Goal: Navigation & Orientation: Go to known website

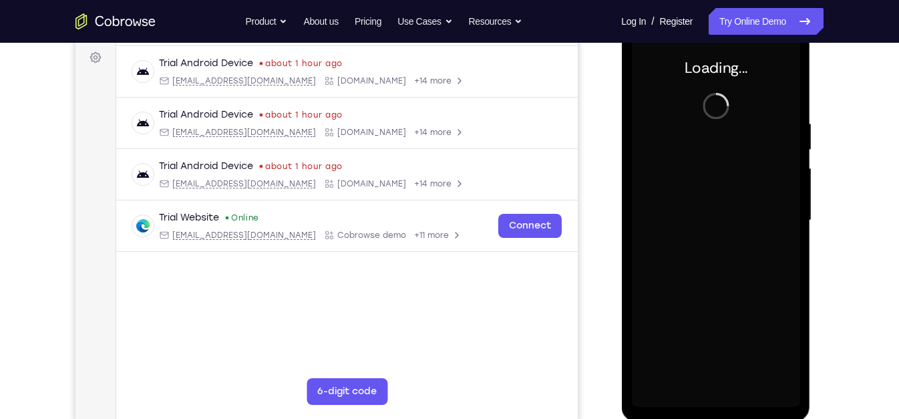
scroll to position [198, 0]
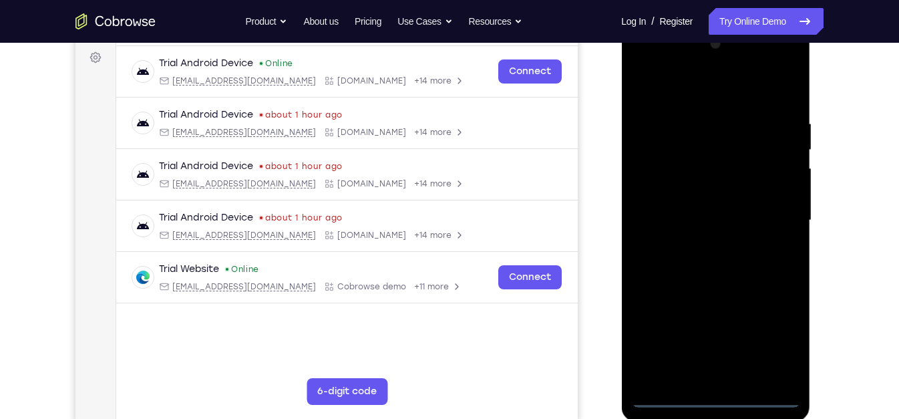
click at [712, 398] on div at bounding box center [715, 220] width 168 height 374
click at [774, 335] on div at bounding box center [715, 220] width 168 height 374
click at [680, 97] on div at bounding box center [715, 220] width 168 height 374
click at [662, 182] on div at bounding box center [715, 220] width 168 height 374
click at [690, 222] on div at bounding box center [715, 220] width 168 height 374
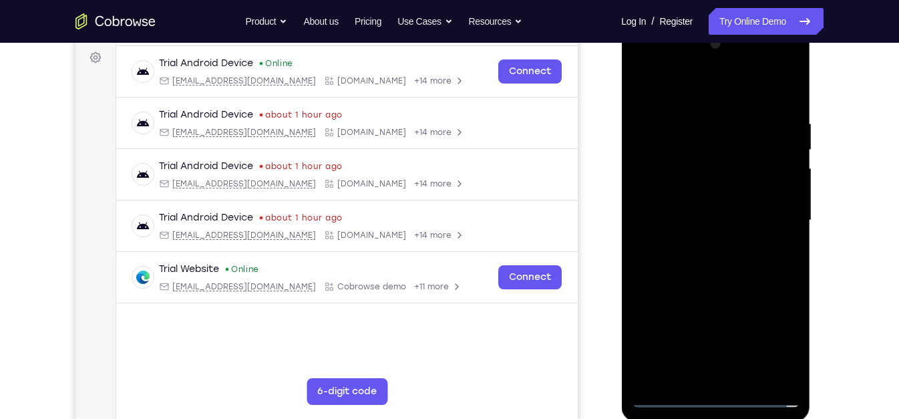
click at [712, 205] on div at bounding box center [715, 220] width 168 height 374
click at [716, 233] on div at bounding box center [715, 220] width 168 height 374
click at [722, 233] on div at bounding box center [715, 220] width 168 height 374
click at [784, 199] on div at bounding box center [715, 220] width 168 height 374
click at [710, 287] on div at bounding box center [715, 220] width 168 height 374
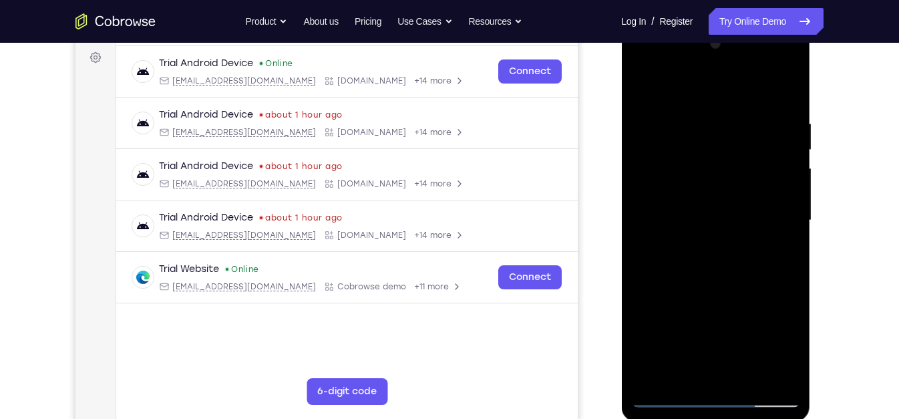
click at [698, 234] on div at bounding box center [715, 220] width 168 height 374
click at [785, 181] on div at bounding box center [715, 220] width 168 height 374
click at [723, 293] on div at bounding box center [715, 220] width 168 height 374
drag, startPoint x: 694, startPoint y: 266, endPoint x: 720, endPoint y: 192, distance: 78.6
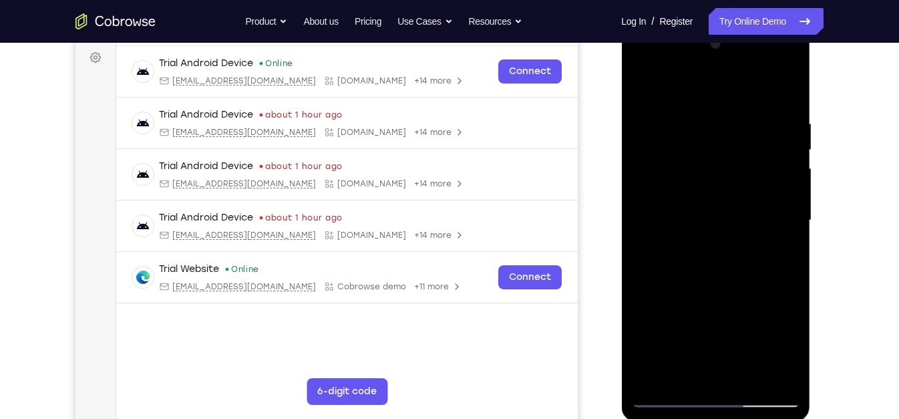
click at [720, 192] on div at bounding box center [715, 220] width 168 height 374
drag, startPoint x: 702, startPoint y: 313, endPoint x: 780, endPoint y: 21, distance: 302.3
click at [780, 23] on html "Online web based iOS Simulators and Android Emulators. Run iPhone, iPad, Mobile…" at bounding box center [716, 223] width 190 height 401
drag, startPoint x: 708, startPoint y: 335, endPoint x: 744, endPoint y: 170, distance: 168.3
click at [744, 170] on div at bounding box center [715, 220] width 168 height 374
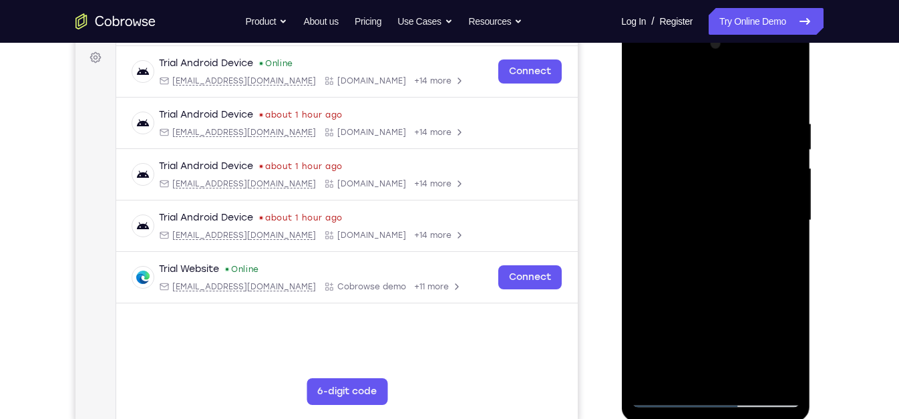
drag, startPoint x: 684, startPoint y: 263, endPoint x: 706, endPoint y: 214, distance: 52.9
click at [706, 214] on div at bounding box center [715, 220] width 168 height 374
drag, startPoint x: 677, startPoint y: 348, endPoint x: 751, endPoint y: 116, distance: 243.4
click at [751, 116] on div at bounding box center [715, 220] width 168 height 374
drag, startPoint x: 694, startPoint y: 316, endPoint x: 758, endPoint y: 127, distance: 199.7
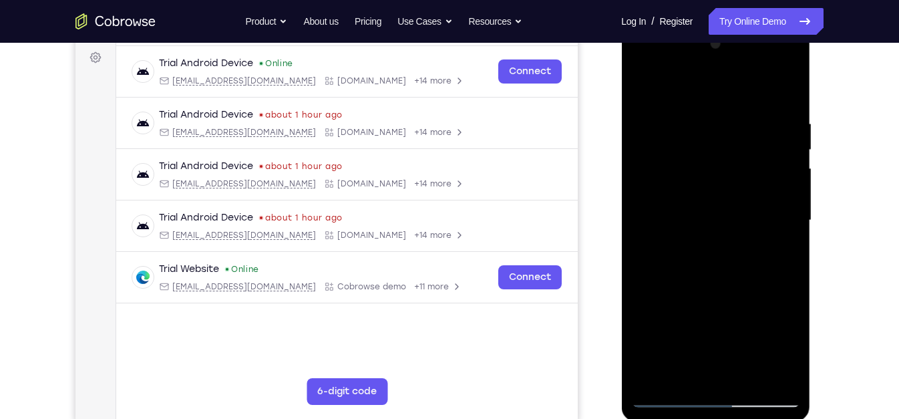
click at [758, 127] on div at bounding box center [715, 220] width 168 height 374
drag, startPoint x: 727, startPoint y: 186, endPoint x: 702, endPoint y: 263, distance: 80.7
click at [702, 263] on div at bounding box center [715, 220] width 168 height 374
drag, startPoint x: 742, startPoint y: 154, endPoint x: 723, endPoint y: 231, distance: 79.7
click at [723, 231] on div at bounding box center [715, 220] width 168 height 374
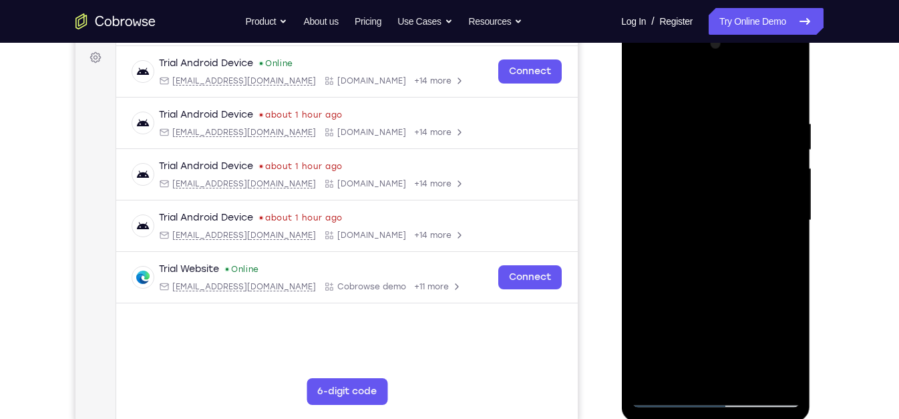
drag, startPoint x: 692, startPoint y: 329, endPoint x: 765, endPoint y: 119, distance: 222.1
click at [765, 119] on div at bounding box center [715, 220] width 168 height 374
drag, startPoint x: 698, startPoint y: 342, endPoint x: 817, endPoint y: 62, distance: 303.9
click at [812, 62] on html "Online web based iOS Simulators and Android Emulators. Run iPhone, iPad, Mobile…" at bounding box center [716, 223] width 190 height 401
drag, startPoint x: 702, startPoint y: 317, endPoint x: 722, endPoint y: 261, distance: 59.0
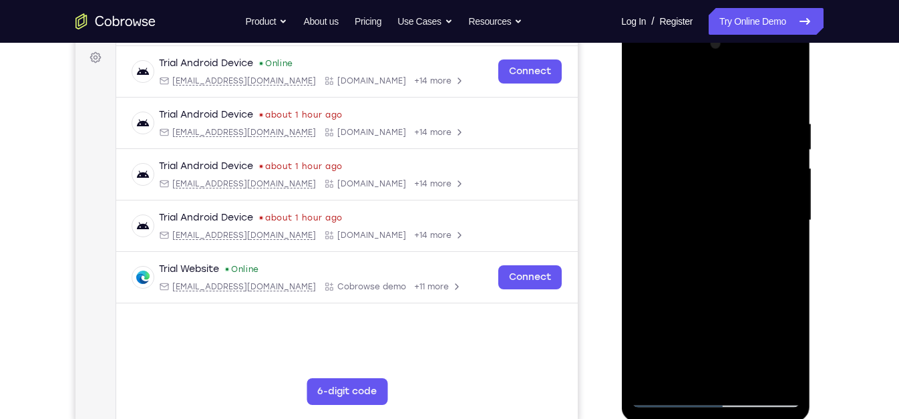
click at [722, 261] on div at bounding box center [715, 220] width 168 height 374
drag, startPoint x: 664, startPoint y: 323, endPoint x: 734, endPoint y: 174, distance: 165.6
click at [734, 174] on div at bounding box center [715, 220] width 168 height 374
drag, startPoint x: 674, startPoint y: 293, endPoint x: 778, endPoint y: 104, distance: 216.2
click at [778, 104] on div at bounding box center [715, 220] width 168 height 374
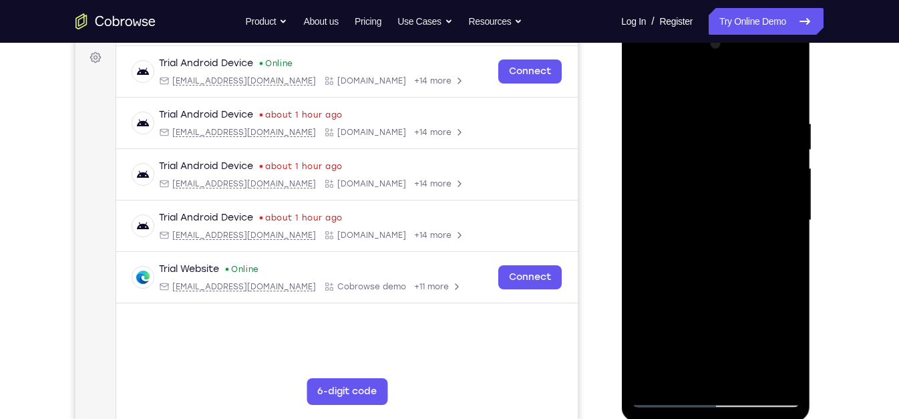
drag, startPoint x: 685, startPoint y: 327, endPoint x: 716, endPoint y: 247, distance: 86.5
click at [716, 247] on div at bounding box center [715, 220] width 168 height 374
drag, startPoint x: 692, startPoint y: 344, endPoint x: 770, endPoint y: 125, distance: 232.7
click at [770, 125] on div at bounding box center [715, 220] width 168 height 374
click at [656, 140] on div at bounding box center [715, 220] width 168 height 374
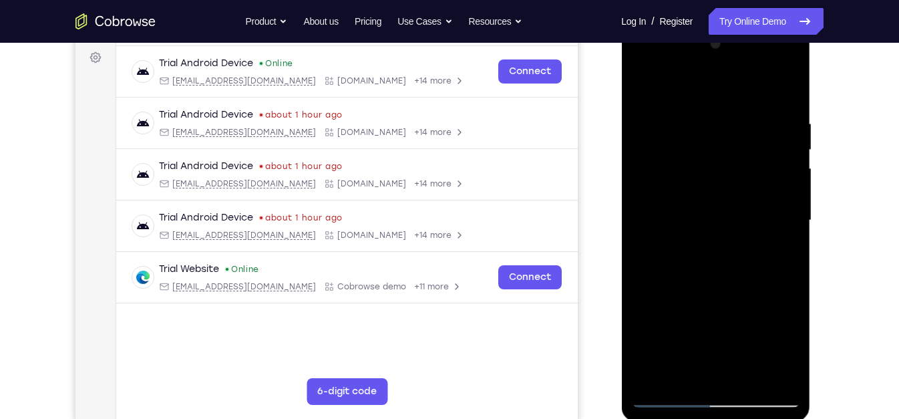
drag, startPoint x: 678, startPoint y: 299, endPoint x: 779, endPoint y: 7, distance: 309.2
click at [779, 23] on html "Online web based iOS Simulators and Android Emulators. Run iPhone, iPad, Mobile…" at bounding box center [716, 223] width 190 height 401
drag, startPoint x: 692, startPoint y: 336, endPoint x: 769, endPoint y: 72, distance: 274.9
click at [769, 72] on div at bounding box center [715, 220] width 168 height 374
drag, startPoint x: 688, startPoint y: 355, endPoint x: 762, endPoint y: 74, distance: 290.9
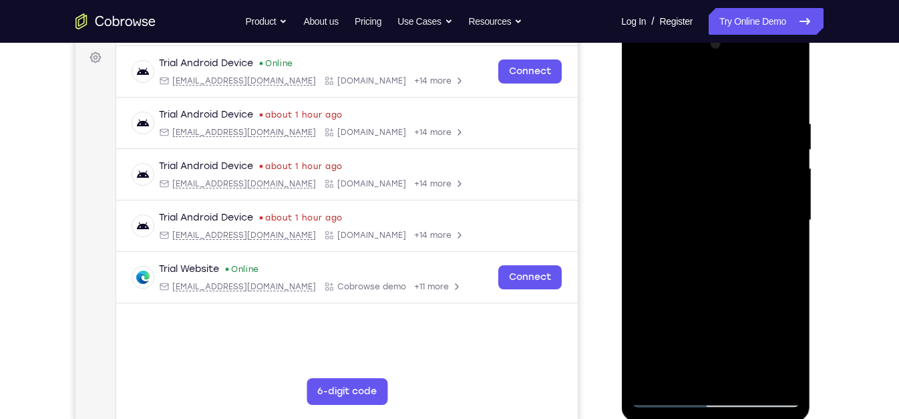
click at [762, 74] on div at bounding box center [715, 220] width 168 height 374
drag, startPoint x: 740, startPoint y: 312, endPoint x: 780, endPoint y: 145, distance: 171.8
click at [780, 145] on div at bounding box center [715, 220] width 168 height 374
drag, startPoint x: 706, startPoint y: 312, endPoint x: 773, endPoint y: 85, distance: 236.8
click at [773, 85] on div at bounding box center [715, 220] width 168 height 374
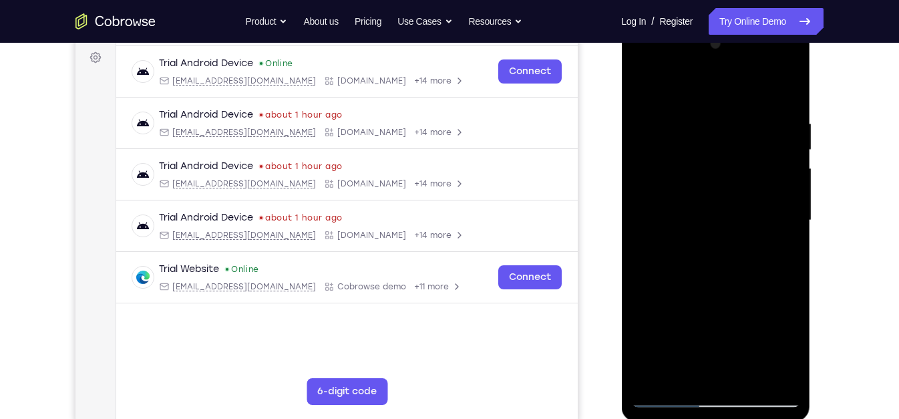
drag, startPoint x: 678, startPoint y: 327, endPoint x: 745, endPoint y: 85, distance: 251.6
click at [745, 85] on div at bounding box center [715, 220] width 168 height 374
drag, startPoint x: 681, startPoint y: 323, endPoint x: 750, endPoint y: 94, distance: 239.3
click at [750, 94] on div at bounding box center [715, 220] width 168 height 374
drag, startPoint x: 681, startPoint y: 343, endPoint x: 754, endPoint y: 56, distance: 296.6
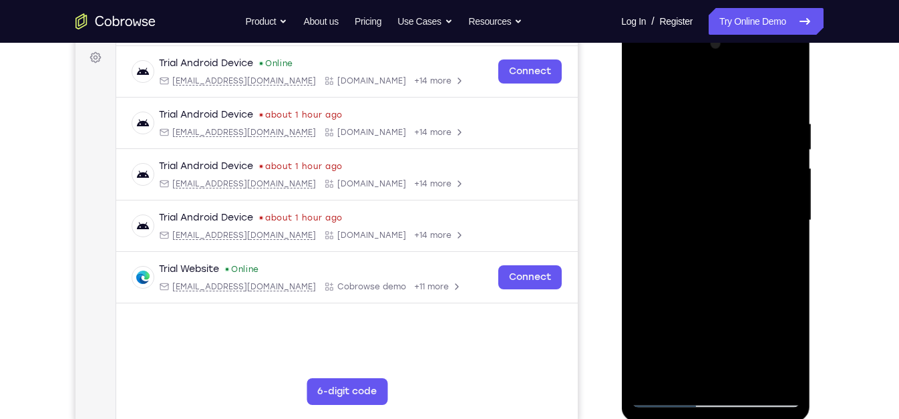
click at [754, 56] on div at bounding box center [715, 220] width 168 height 374
drag, startPoint x: 690, startPoint y: 243, endPoint x: 732, endPoint y: 133, distance: 117.8
click at [732, 133] on div at bounding box center [715, 220] width 168 height 374
drag, startPoint x: 702, startPoint y: 337, endPoint x: 765, endPoint y: 65, distance: 279.9
click at [765, 65] on div at bounding box center [715, 220] width 168 height 374
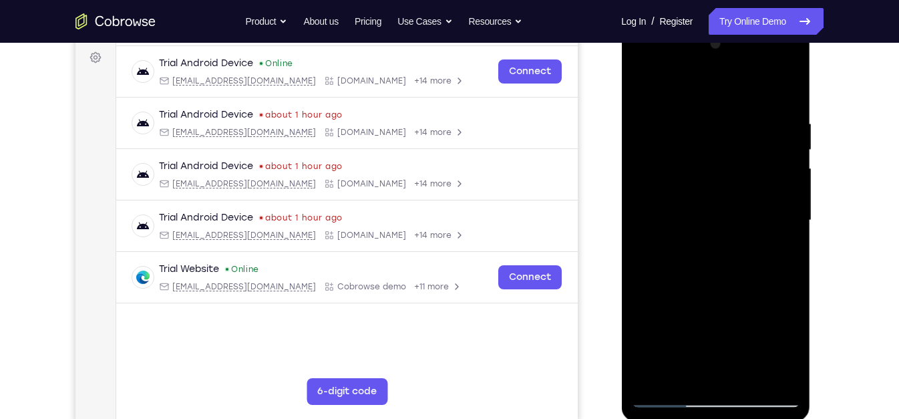
drag, startPoint x: 690, startPoint y: 339, endPoint x: 767, endPoint y: 126, distance: 226.2
click at [767, 126] on div at bounding box center [715, 220] width 168 height 374
drag, startPoint x: 754, startPoint y: 145, endPoint x: 734, endPoint y: 233, distance: 89.8
click at [734, 233] on div at bounding box center [715, 220] width 168 height 374
click at [667, 396] on div at bounding box center [715, 220] width 168 height 374
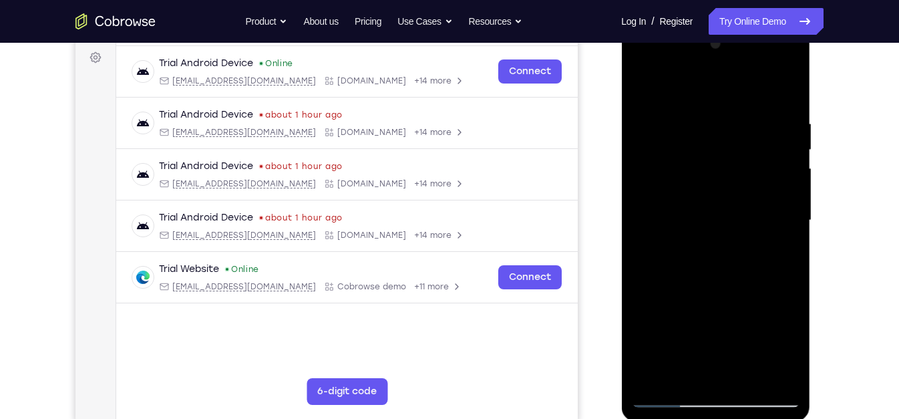
drag, startPoint x: 690, startPoint y: 192, endPoint x: 746, endPoint y: 170, distance: 60.3
click at [746, 170] on div at bounding box center [715, 220] width 168 height 374
drag, startPoint x: 685, startPoint y: 177, endPoint x: 804, endPoint y: 161, distance: 120.0
click at [804, 161] on div at bounding box center [715, 222] width 189 height 398
drag, startPoint x: 719, startPoint y: 281, endPoint x: 734, endPoint y: 243, distance: 40.2
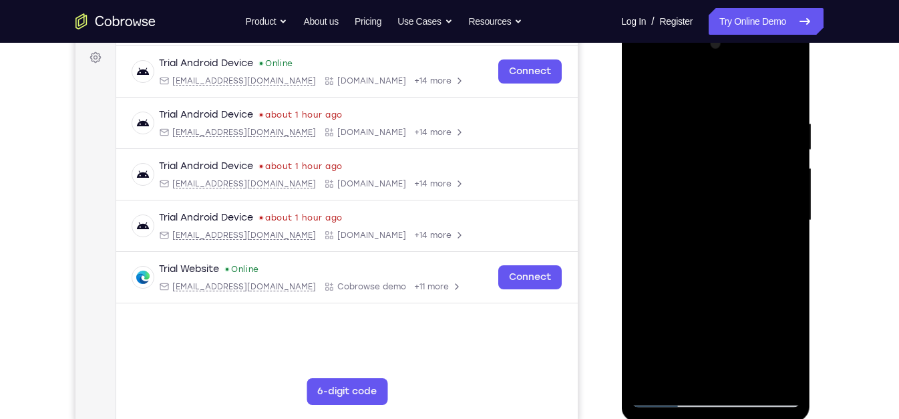
click at [734, 243] on div at bounding box center [715, 220] width 168 height 374
click at [664, 265] on div at bounding box center [715, 220] width 168 height 374
drag, startPoint x: 693, startPoint y: 330, endPoint x: 739, endPoint y: 218, distance: 121.4
click at [739, 218] on div at bounding box center [715, 220] width 168 height 374
drag, startPoint x: 705, startPoint y: 325, endPoint x: 754, endPoint y: 158, distance: 173.4
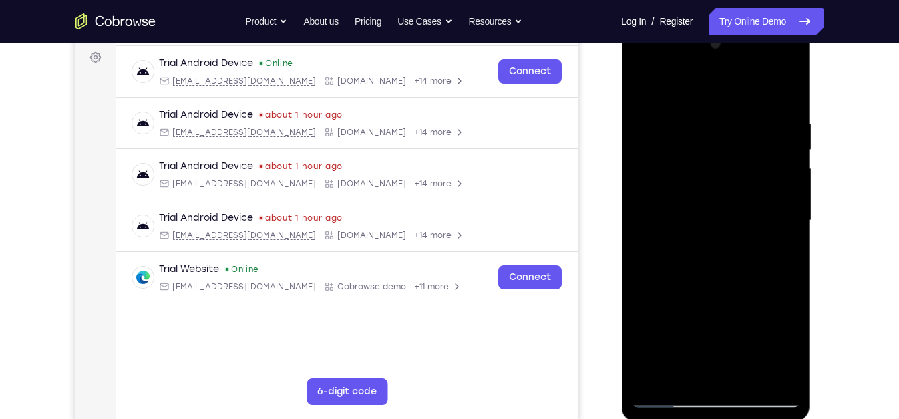
click at [754, 158] on div at bounding box center [715, 220] width 168 height 374
drag, startPoint x: 711, startPoint y: 307, endPoint x: 759, endPoint y: 158, distance: 156.6
click at [759, 158] on div at bounding box center [715, 220] width 168 height 374
drag, startPoint x: 685, startPoint y: 344, endPoint x: 774, endPoint y: 113, distance: 247.9
click at [774, 113] on div at bounding box center [715, 220] width 168 height 374
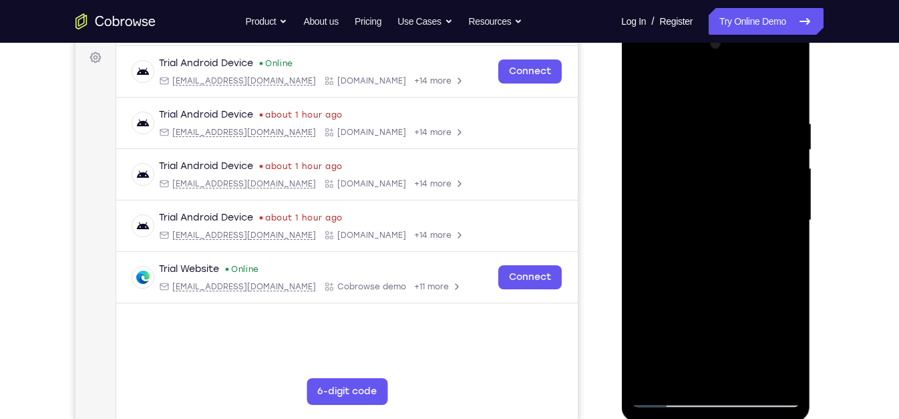
drag, startPoint x: 693, startPoint y: 293, endPoint x: 736, endPoint y: 176, distance: 124.1
click at [736, 176] on div at bounding box center [715, 220] width 168 height 374
drag, startPoint x: 698, startPoint y: 313, endPoint x: 765, endPoint y: 53, distance: 269.2
click at [765, 53] on div at bounding box center [715, 220] width 168 height 374
drag, startPoint x: 678, startPoint y: 337, endPoint x: 735, endPoint y: 180, distance: 166.6
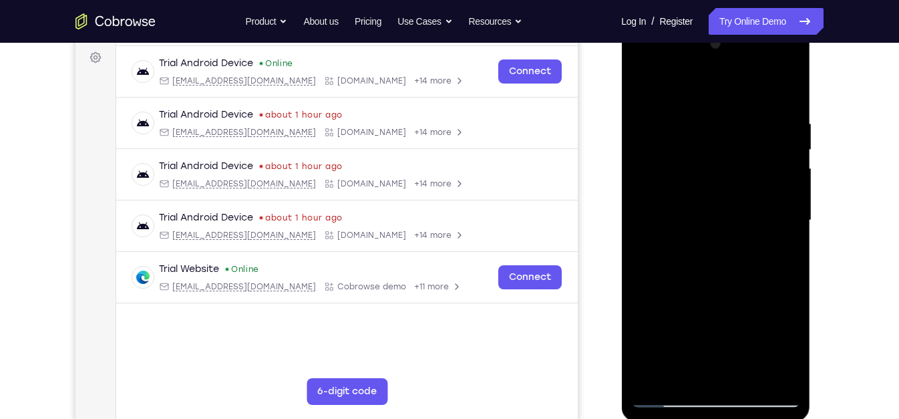
click at [735, 180] on div at bounding box center [715, 220] width 168 height 374
click at [668, 401] on div at bounding box center [715, 220] width 168 height 374
drag, startPoint x: 683, startPoint y: 327, endPoint x: 754, endPoint y: 160, distance: 181.7
click at [754, 160] on div at bounding box center [715, 220] width 168 height 374
drag, startPoint x: 700, startPoint y: 325, endPoint x: 740, endPoint y: 92, distance: 236.6
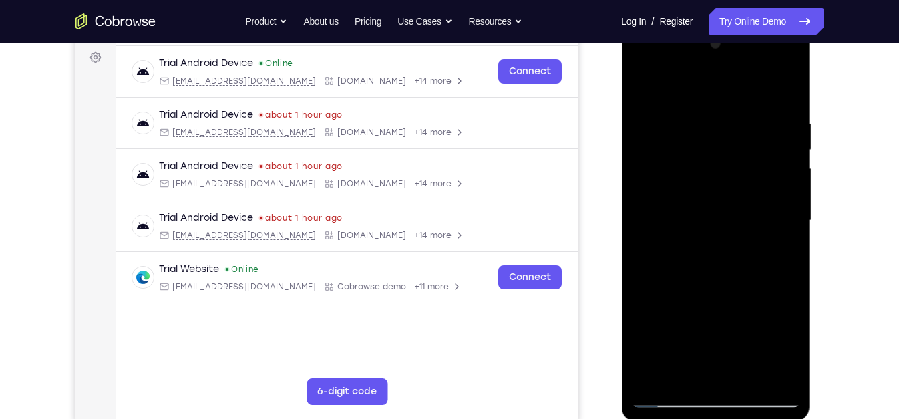
click at [740, 92] on div at bounding box center [715, 220] width 168 height 374
drag, startPoint x: 666, startPoint y: 347, endPoint x: 760, endPoint y: 61, distance: 301.3
click at [760, 61] on div at bounding box center [715, 220] width 168 height 374
drag, startPoint x: 677, startPoint y: 299, endPoint x: 762, endPoint y: -19, distance: 329.4
click at [762, 23] on html "Online web based iOS Simulators and Android Emulators. Run iPhone, iPad, Mobile…" at bounding box center [716, 223] width 190 height 401
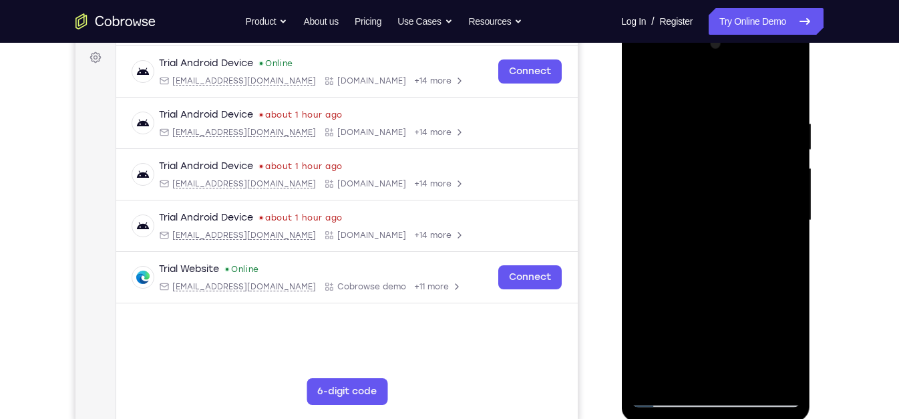
drag, startPoint x: 675, startPoint y: 334, endPoint x: 754, endPoint y: 50, distance: 294.7
click at [754, 50] on div at bounding box center [715, 220] width 168 height 374
drag, startPoint x: 688, startPoint y: 339, endPoint x: 776, endPoint y: 124, distance: 232.5
click at [776, 124] on div at bounding box center [715, 220] width 168 height 374
drag, startPoint x: 691, startPoint y: 337, endPoint x: 776, endPoint y: 96, distance: 255.1
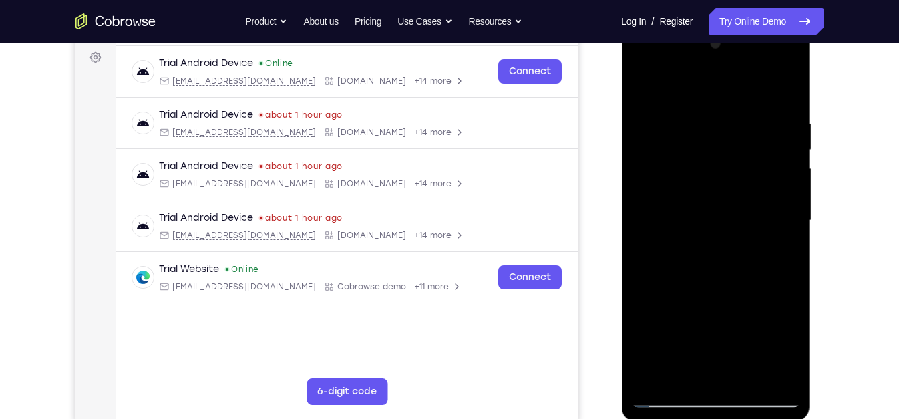
click at [776, 96] on div at bounding box center [715, 220] width 168 height 374
drag, startPoint x: 699, startPoint y: 288, endPoint x: 769, endPoint y: 73, distance: 226.3
click at [769, 73] on div at bounding box center [715, 220] width 168 height 374
drag, startPoint x: 683, startPoint y: 319, endPoint x: 738, endPoint y: 117, distance: 209.3
click at [738, 117] on div at bounding box center [715, 220] width 168 height 374
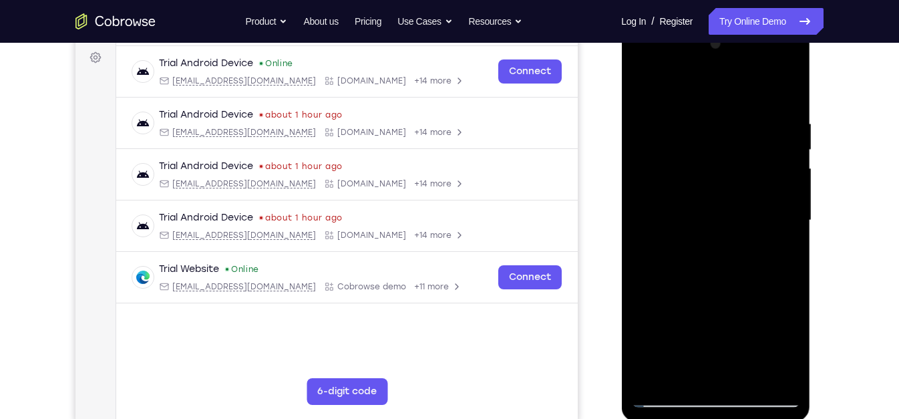
drag, startPoint x: 679, startPoint y: 329, endPoint x: 742, endPoint y: 84, distance: 253.1
click at [742, 84] on div at bounding box center [715, 220] width 168 height 374
drag, startPoint x: 684, startPoint y: 323, endPoint x: 708, endPoint y: 268, distance: 59.8
click at [708, 268] on div at bounding box center [715, 220] width 168 height 374
drag, startPoint x: 718, startPoint y: 315, endPoint x: 743, endPoint y: 239, distance: 80.1
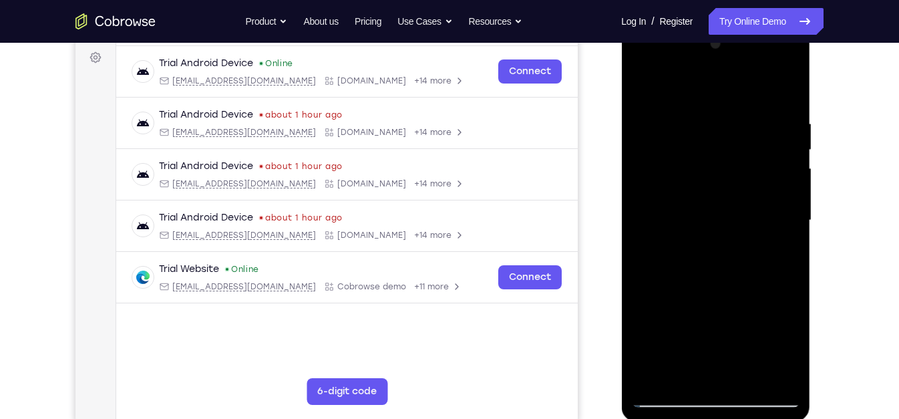
click at [743, 239] on div at bounding box center [715, 220] width 168 height 374
drag, startPoint x: 683, startPoint y: 331, endPoint x: 759, endPoint y: 137, distance: 208.8
click at [759, 137] on div at bounding box center [715, 220] width 168 height 374
drag, startPoint x: 651, startPoint y: 348, endPoint x: 750, endPoint y: 92, distance: 274.4
click at [750, 92] on div at bounding box center [715, 220] width 168 height 374
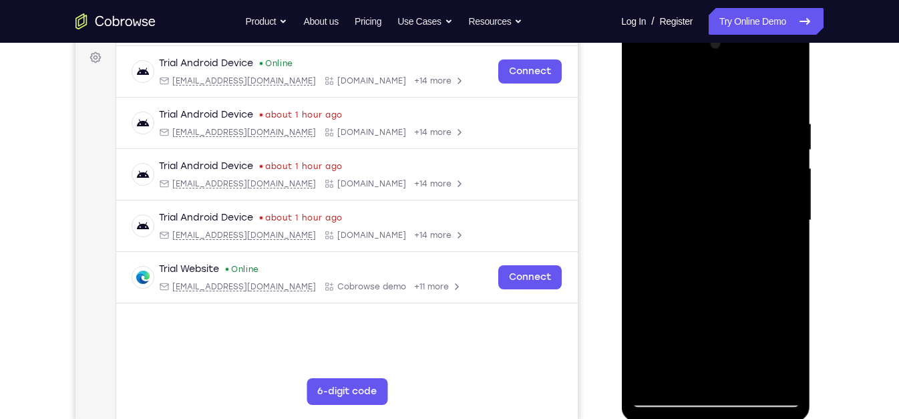
drag, startPoint x: 677, startPoint y: 309, endPoint x: 740, endPoint y: 100, distance: 218.6
click at [740, 100] on div at bounding box center [715, 220] width 168 height 374
drag, startPoint x: 670, startPoint y: 307, endPoint x: 780, endPoint y: 23, distance: 305.5
click at [780, 23] on div at bounding box center [715, 222] width 189 height 398
drag, startPoint x: 694, startPoint y: 303, endPoint x: 774, endPoint y: 102, distance: 215.9
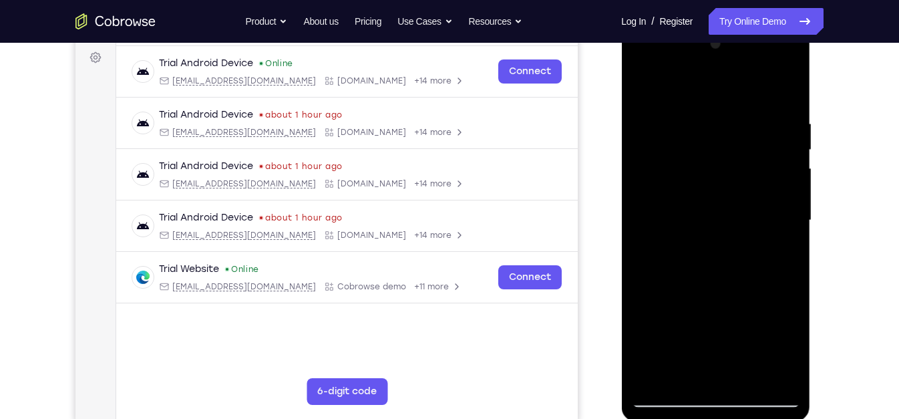
click at [774, 102] on div at bounding box center [715, 220] width 168 height 374
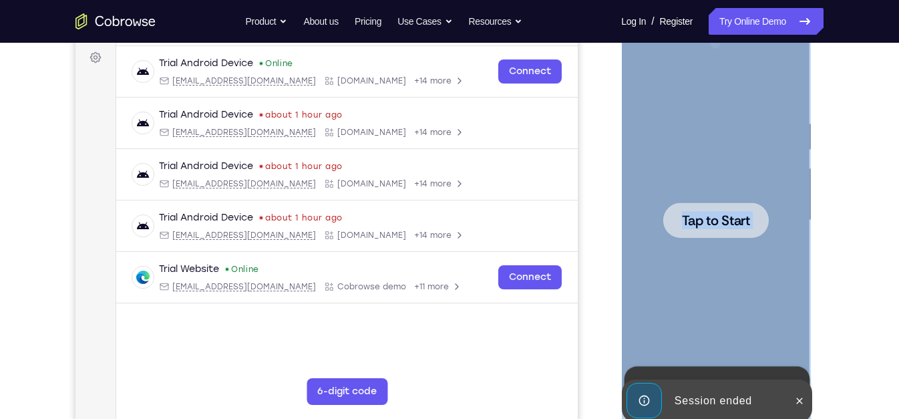
drag, startPoint x: 656, startPoint y: 406, endPoint x: 580, endPoint y: -78, distance: 489.6
click at [621, 23] on html "Online web based iOS Simulators and Android Emulators. Run iPhone, iPad, Mobile…" at bounding box center [716, 223] width 190 height 401
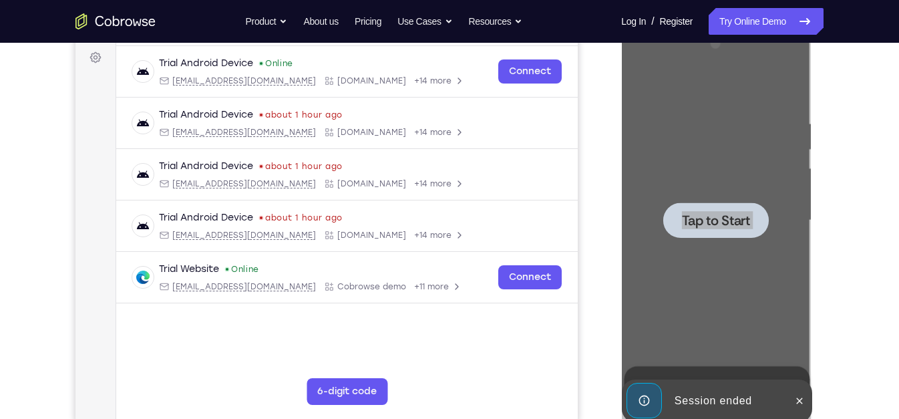
click at [873, 182] on div "Your Support Agent Your Customer Web iOS Android Next Steps We’d be happy to gi…" at bounding box center [449, 285] width 855 height 881
click at [869, 292] on div "Your Support Agent Your Customer Web iOS Android Next Steps We’d be happy to gi…" at bounding box center [449, 285] width 855 height 881
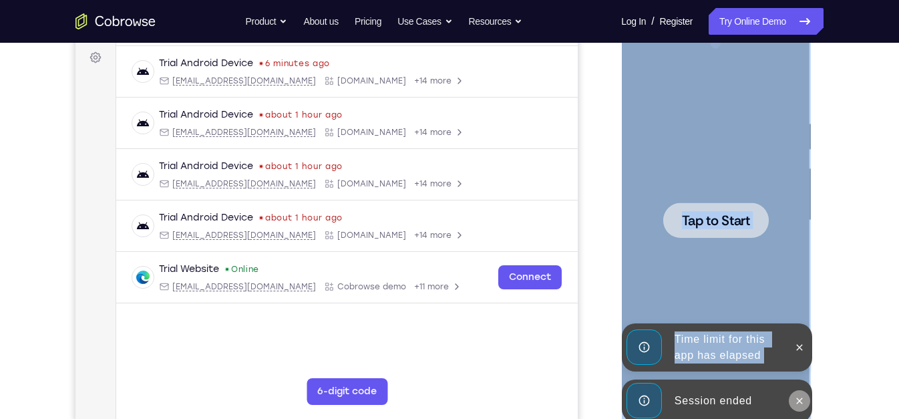
click at [807, 400] on button at bounding box center [798, 400] width 21 height 21
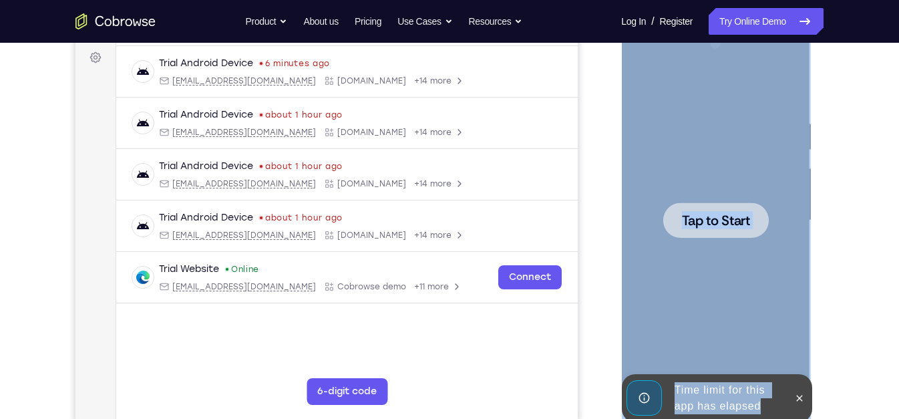
click at [805, 352] on div "Tap to Start" at bounding box center [715, 222] width 189 height 398
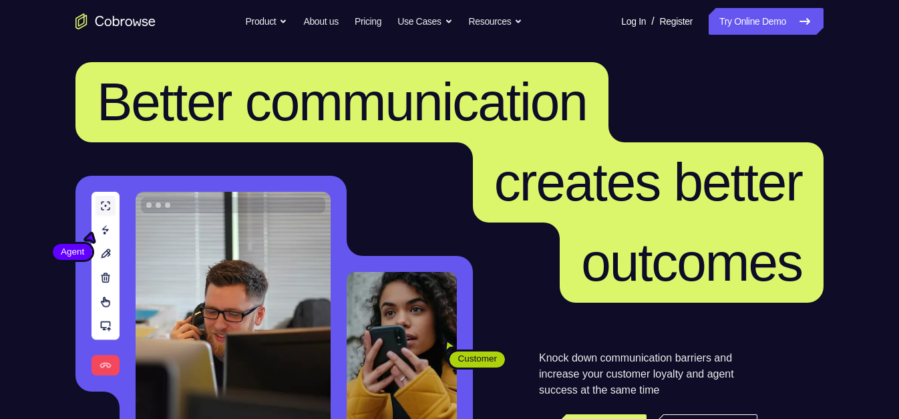
scroll to position [7, 0]
